Goal: Check status: Check status

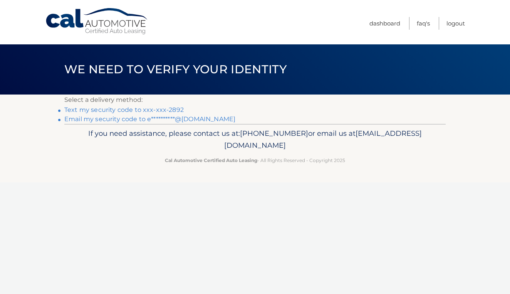
click at [170, 110] on link "Text my security code to xxx-xxx-2892" at bounding box center [123, 109] width 119 height 7
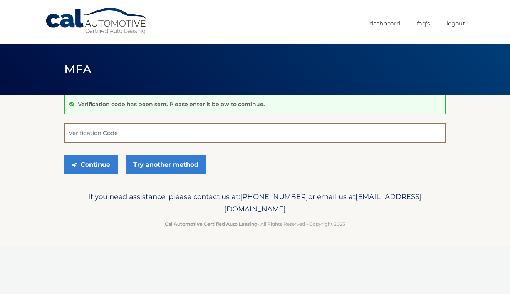
click at [167, 135] on input "Verification Code" at bounding box center [254, 132] width 381 height 19
click at [177, 163] on link "Try another method" at bounding box center [166, 164] width 81 height 19
click at [145, 136] on input "Verification Code" at bounding box center [254, 132] width 381 height 19
type input "514469"
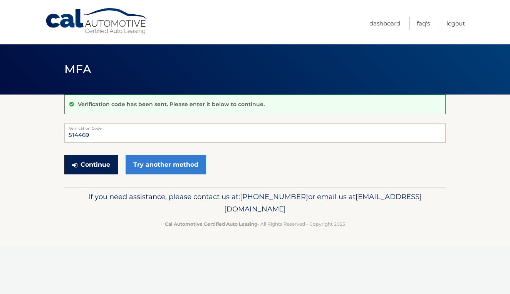
click at [106, 168] on button "Continue" at bounding box center [91, 164] width 54 height 19
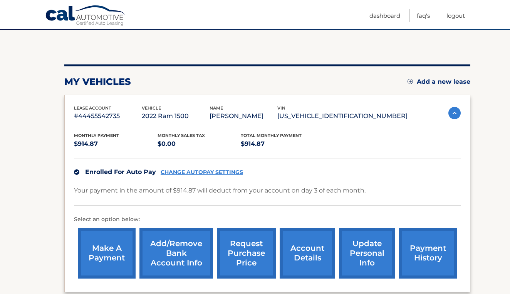
scroll to position [102, 0]
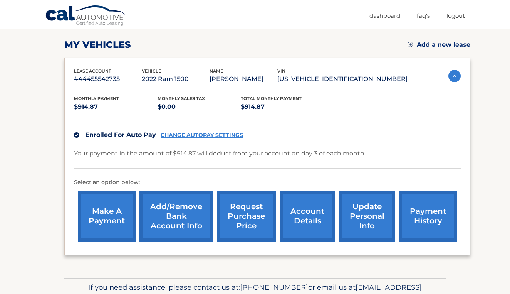
click at [305, 218] on link "account details" at bounding box center [307, 216] width 55 height 50
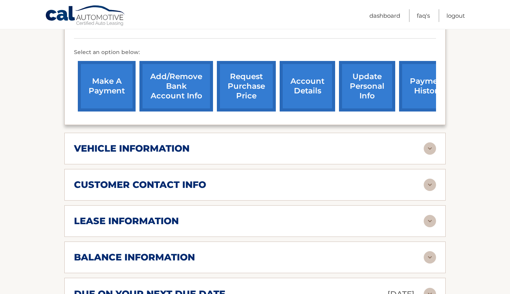
scroll to position [296, 0]
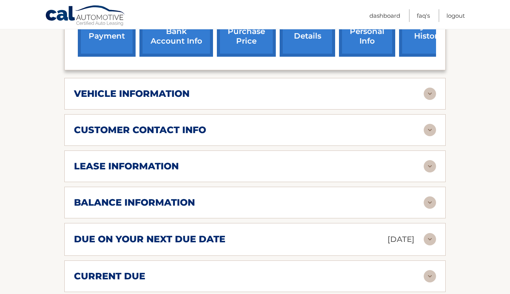
click at [296, 165] on div "lease information" at bounding box center [249, 166] width 350 height 12
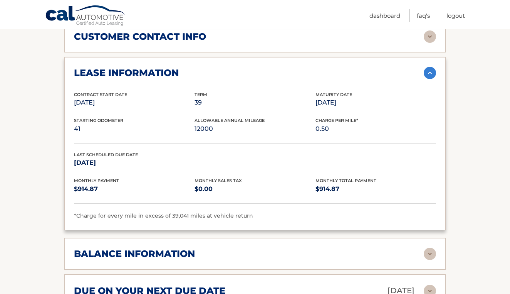
scroll to position [390, 0]
click at [433, 74] on img at bounding box center [430, 72] width 12 height 12
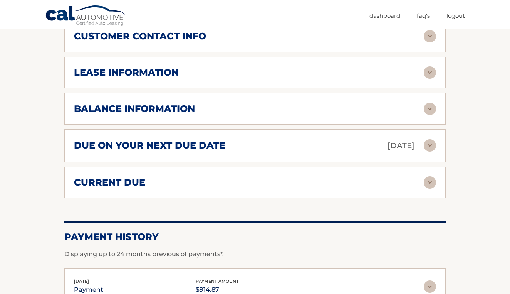
click at [406, 109] on div "balance information" at bounding box center [249, 109] width 350 height 12
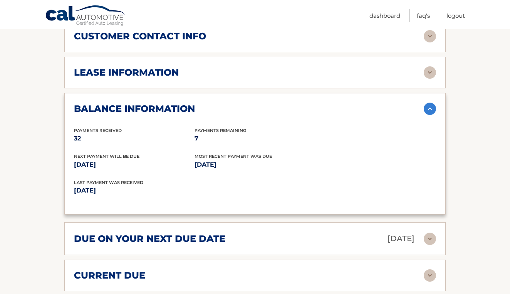
click at [424, 107] on img at bounding box center [430, 108] width 12 height 12
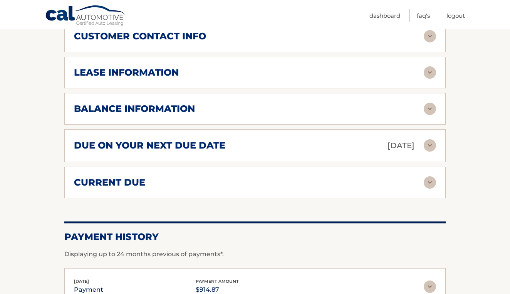
click at [367, 177] on div "current due" at bounding box center [249, 182] width 350 height 12
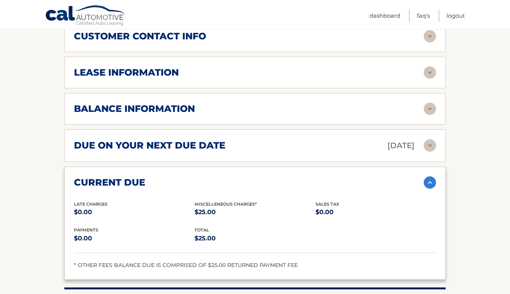
click at [367, 177] on div "current due" at bounding box center [249, 182] width 350 height 12
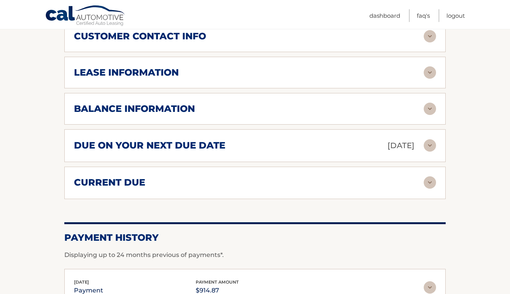
click at [388, 140] on p "Oct 03, 2025" at bounding box center [401, 145] width 27 height 13
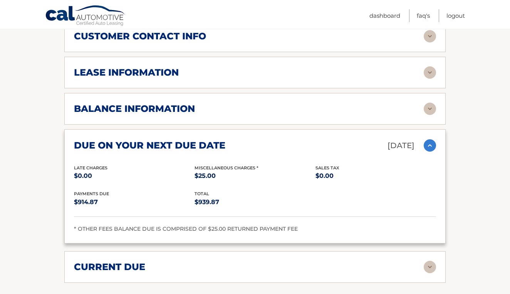
click at [388, 140] on p "Oct 03, 2025" at bounding box center [401, 145] width 27 height 13
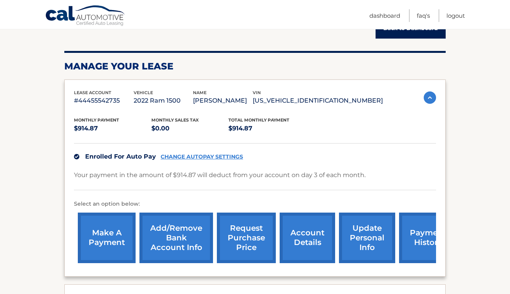
scroll to position [104, 0]
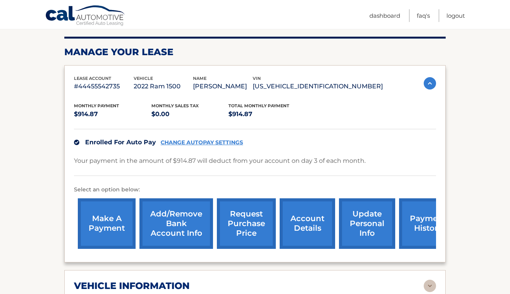
click at [239, 226] on link "request purchase price" at bounding box center [246, 223] width 59 height 50
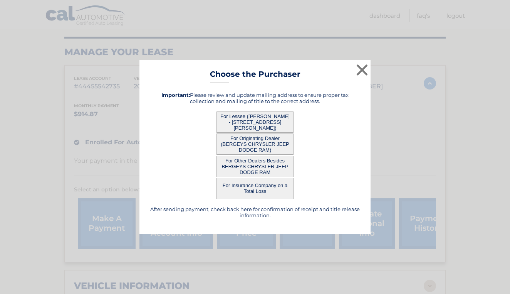
click at [271, 141] on button "For Originating Dealer (BERGEYS CHRYSLER JEEP DODGE RAM)" at bounding box center [254, 143] width 77 height 21
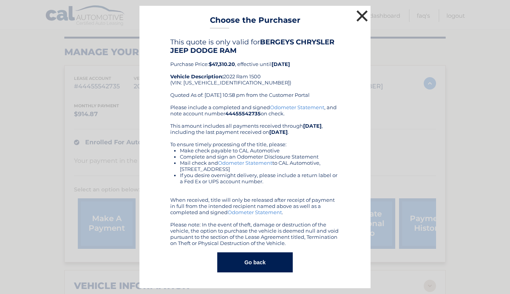
click at [365, 17] on button "×" at bounding box center [361, 15] width 15 height 15
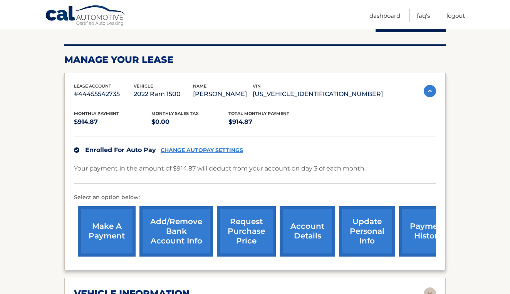
scroll to position [75, 0]
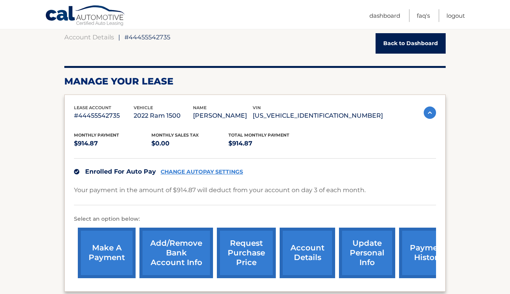
drag, startPoint x: 377, startPoint y: 114, endPoint x: 305, endPoint y: 117, distance: 72.1
click at [305, 117] on div "lease account #44455542735 vehicle 2022 Ram 1500 name ALMA KOCIC vin 1C6SRFLM8N…" at bounding box center [228, 112] width 309 height 17
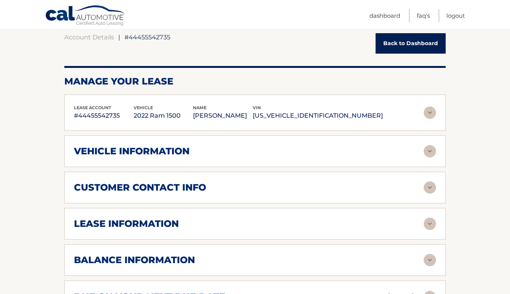
click at [253, 117] on p "ALMA KOCIC" at bounding box center [223, 115] width 60 height 11
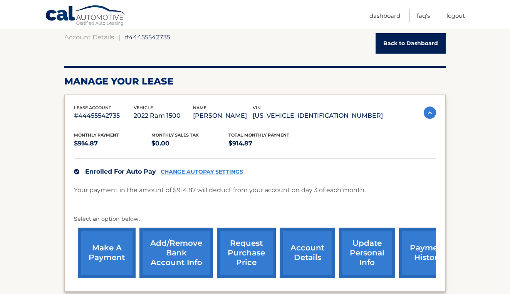
drag, startPoint x: 305, startPoint y: 117, endPoint x: 378, endPoint y: 117, distance: 72.8
click at [378, 117] on div "lease account #44455542735 vehicle 2022 Ram 1500 name ALMA KOCIC vin 1C6SRFLM8N…" at bounding box center [228, 112] width 309 height 17
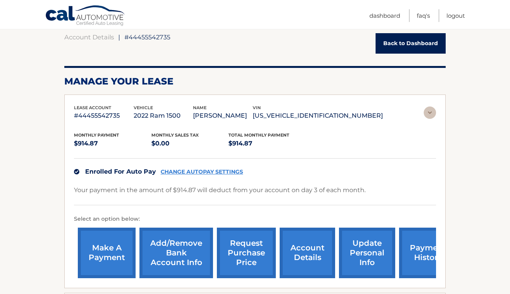
click at [378, 117] on p "1C6SRFLM8NN366290" at bounding box center [318, 115] width 130 height 11
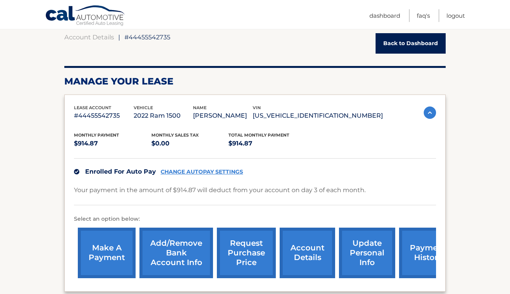
drag, startPoint x: 378, startPoint y: 117, endPoint x: 306, endPoint y: 118, distance: 71.6
click at [306, 118] on p "1C6SRFLM8NN366290" at bounding box center [318, 115] width 130 height 11
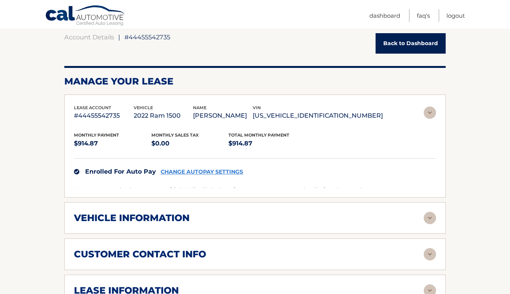
copy p "1C6SRFLM8NN366290"
